Goal: Task Accomplishment & Management: Manage account settings

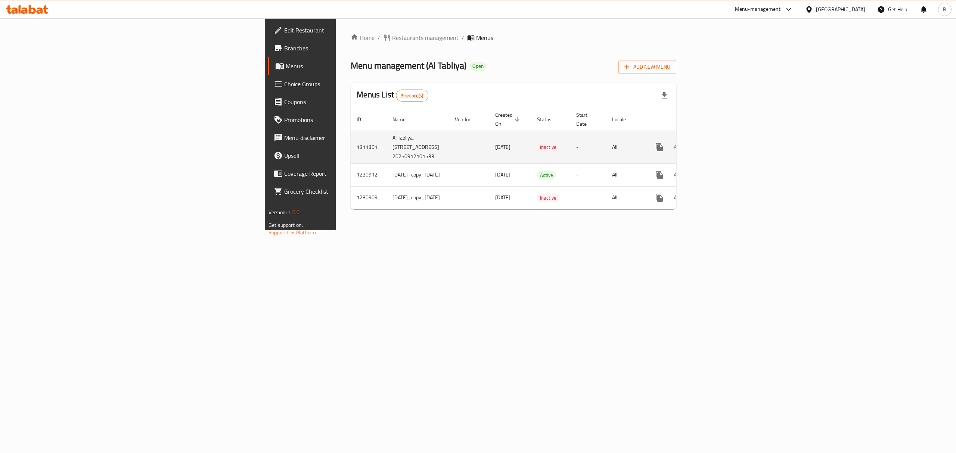
drag, startPoint x: 343, startPoint y: 141, endPoint x: 364, endPoint y: 144, distance: 21.8
click at [495, 143] on span "[DATE]" at bounding box center [502, 147] width 15 height 10
click at [489, 144] on td "[DATE]" at bounding box center [510, 147] width 42 height 33
click at [681, 144] on icon "enhanced table" at bounding box center [677, 147] width 8 height 6
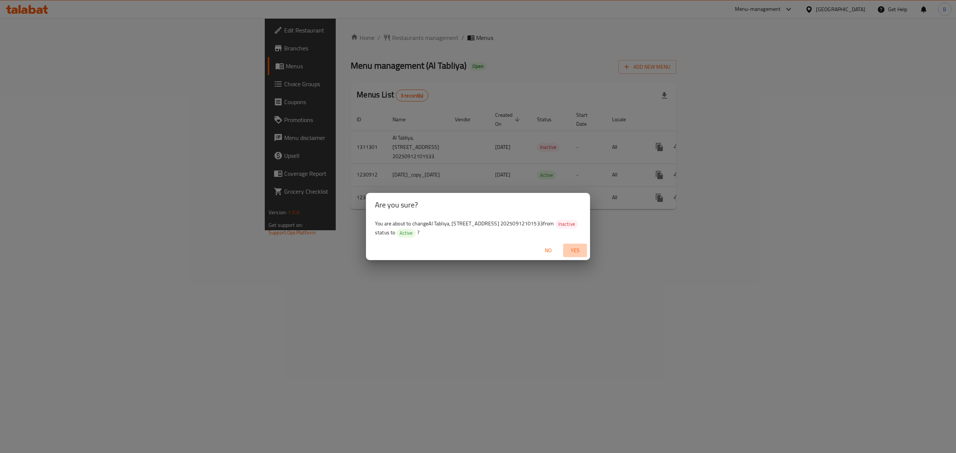
click at [572, 249] on span "Yes" at bounding box center [575, 250] width 18 height 9
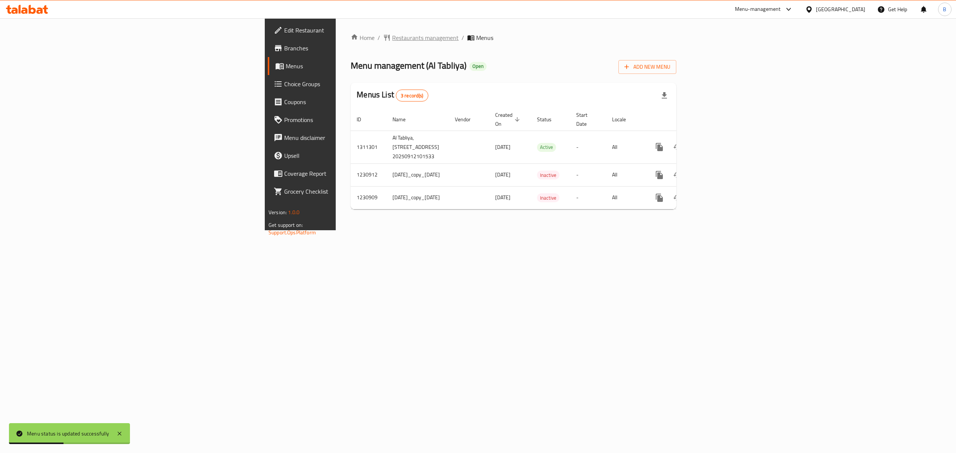
click at [392, 40] on span "Restaurants management" at bounding box center [425, 37] width 66 height 9
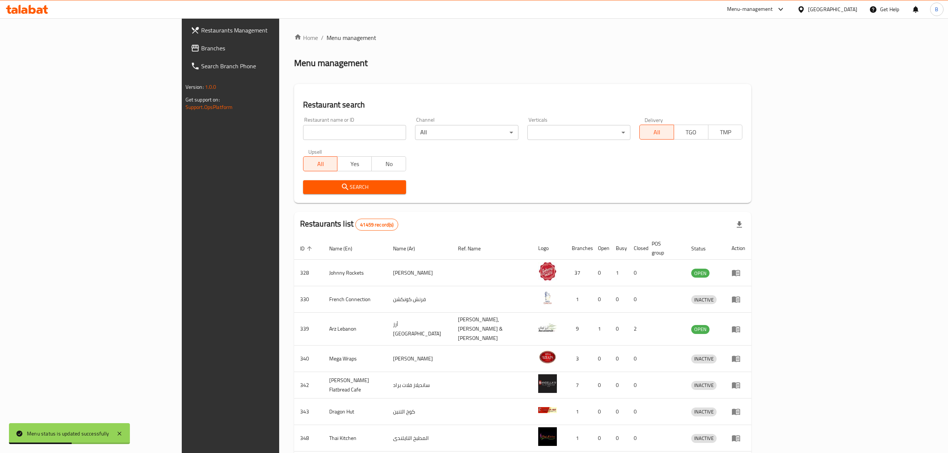
click at [303, 121] on div "Restaurant name or ID Restaurant name or ID" at bounding box center [354, 128] width 103 height 23
click at [303, 133] on input "search" at bounding box center [354, 132] width 103 height 15
type input "al tabliya"
click button "Search" at bounding box center [354, 187] width 103 height 14
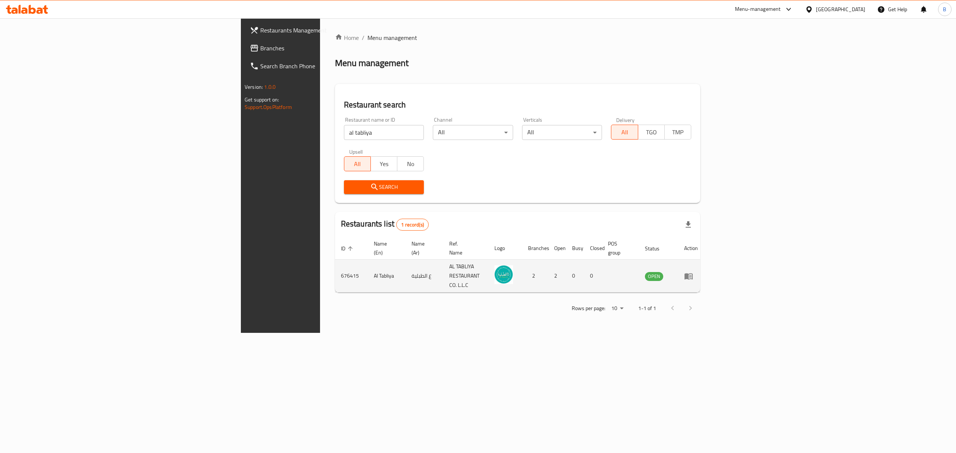
click at [693, 272] on icon "enhanced table" at bounding box center [688, 276] width 9 height 9
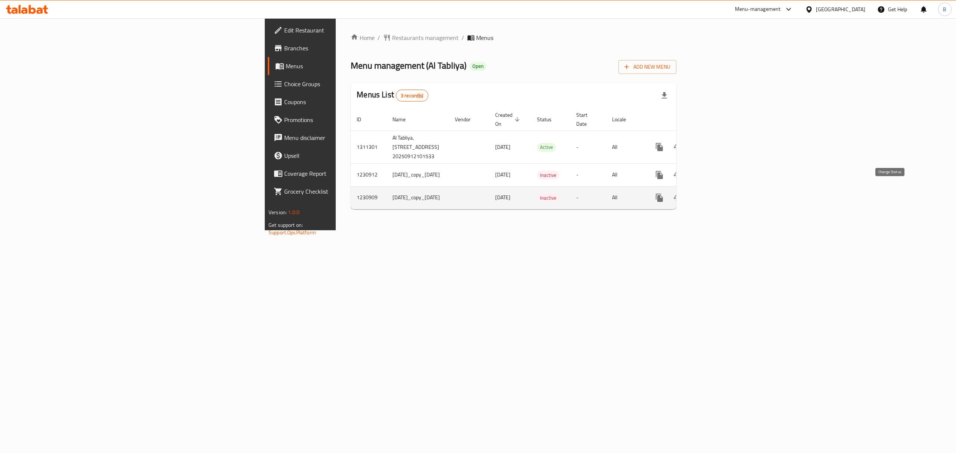
click at [682, 193] on icon "enhanced table" at bounding box center [677, 197] width 9 height 9
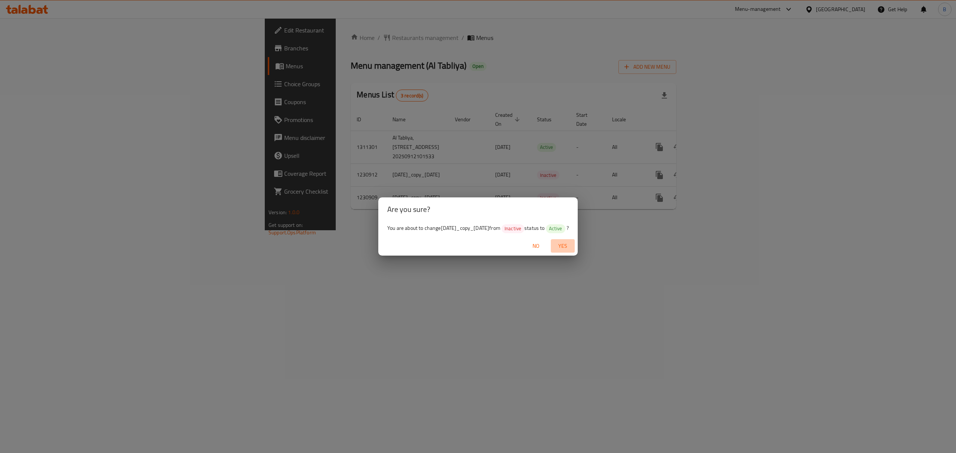
click at [571, 250] on span "Yes" at bounding box center [563, 246] width 18 height 9
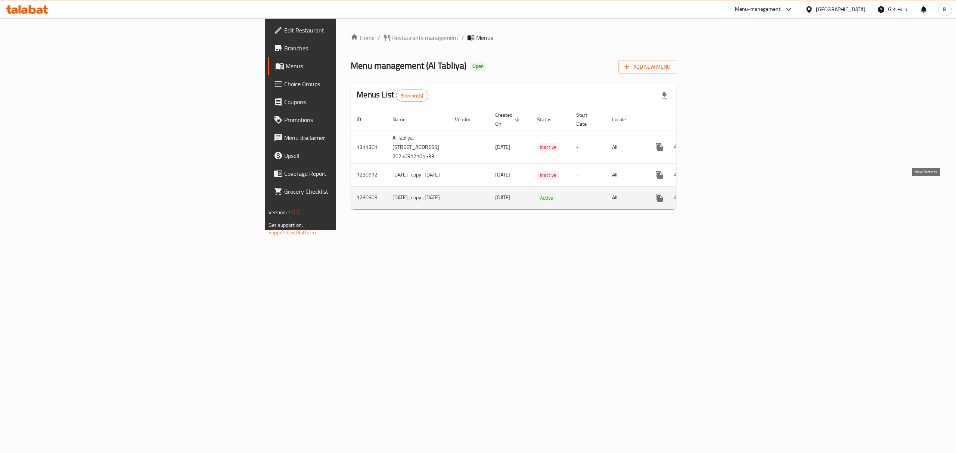
click at [717, 194] on icon "enhanced table" at bounding box center [712, 197] width 9 height 9
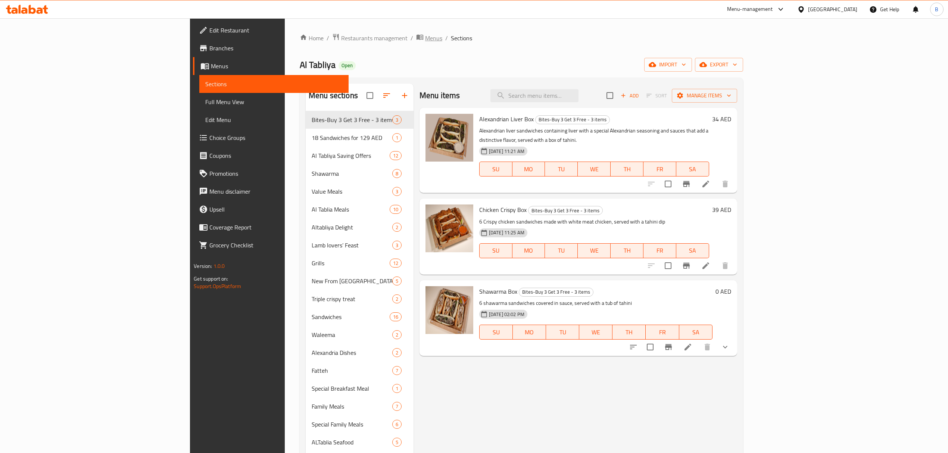
click at [425, 38] on span "Menus" at bounding box center [433, 38] width 17 height 9
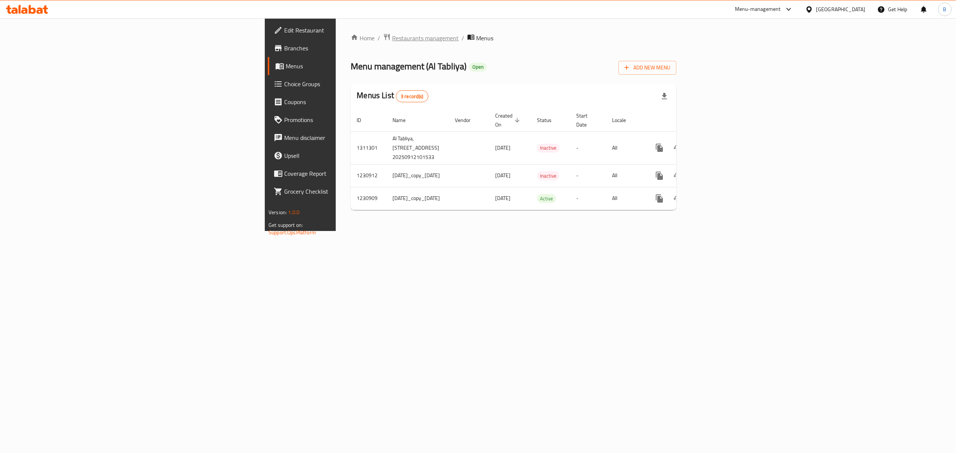
click at [392, 38] on span "Restaurants management" at bounding box center [425, 38] width 66 height 9
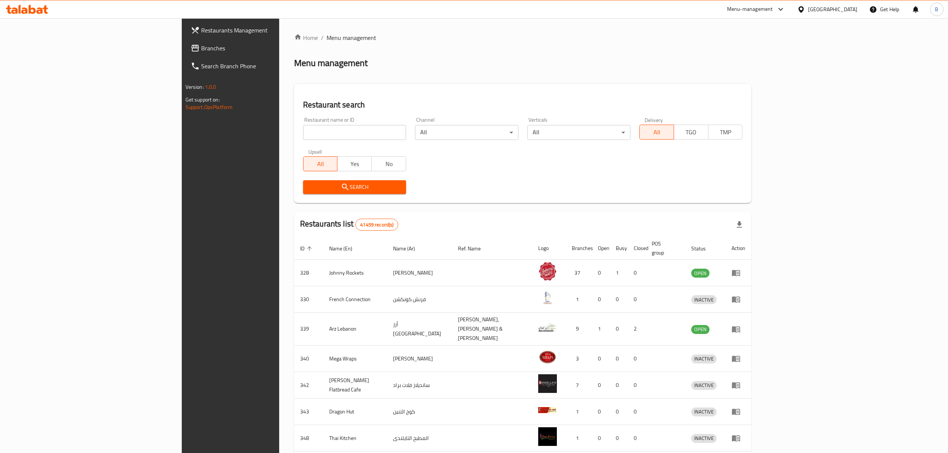
drag, startPoint x: 288, startPoint y: 123, endPoint x: 246, endPoint y: 161, distance: 56.9
click at [303, 123] on div "Restaurant name or ID Restaurant name or ID" at bounding box center [354, 128] width 103 height 23
click at [303, 135] on input "search" at bounding box center [354, 132] width 103 height 15
type input "mashwy"
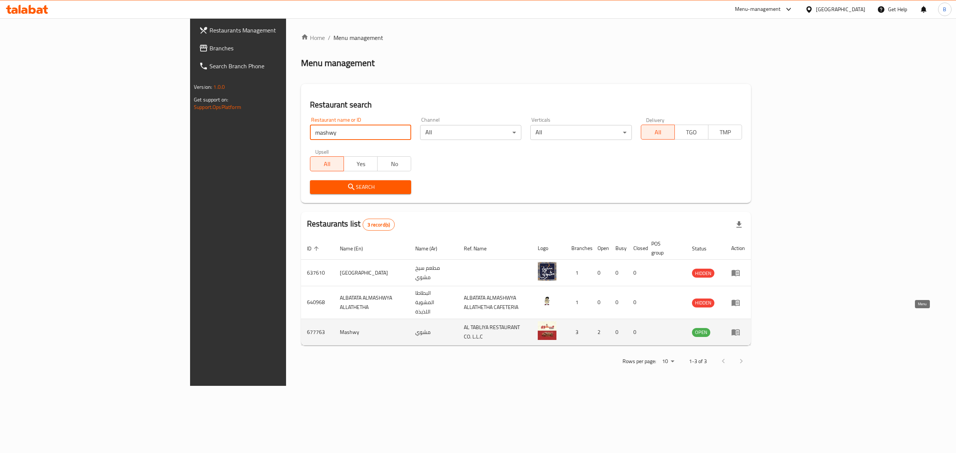
click at [739, 330] on icon "enhanced table" at bounding box center [735, 333] width 8 height 6
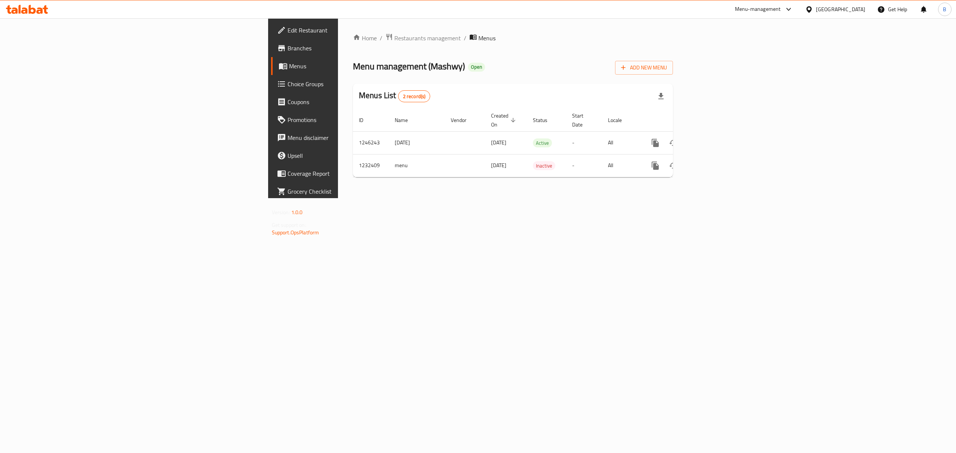
click at [673, 89] on div "Menus List 2 record(s)" at bounding box center [513, 96] width 320 height 25
click at [712, 140] on icon "enhanced table" at bounding box center [708, 143] width 7 height 7
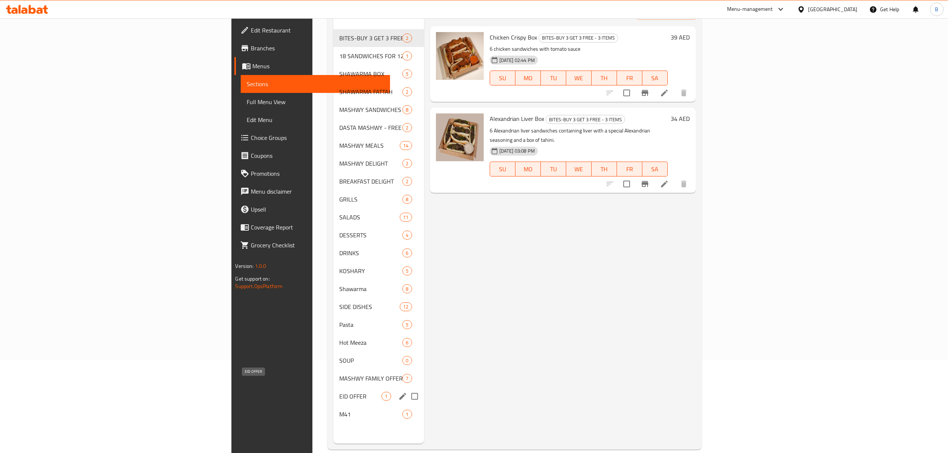
scroll to position [105, 0]
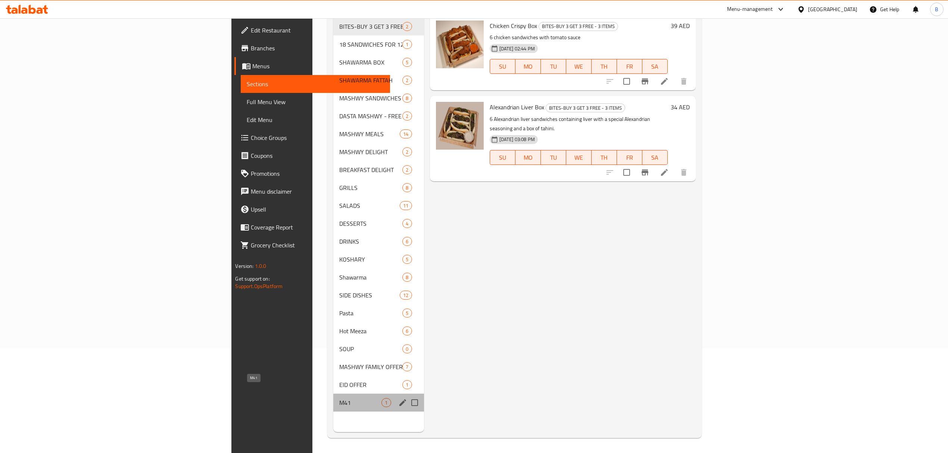
click at [339, 398] on span "M41" at bounding box center [360, 402] width 43 height 9
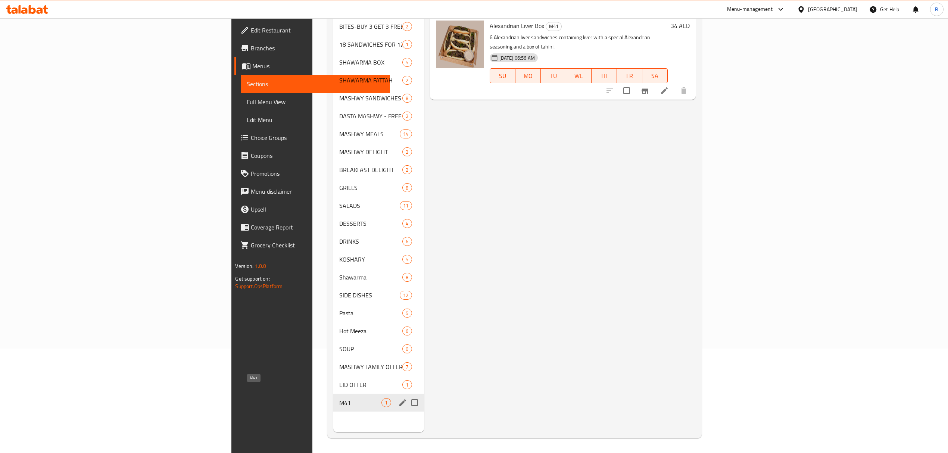
click at [339, 398] on span "M41" at bounding box center [360, 402] width 43 height 9
